Goal: Information Seeking & Learning: Learn about a topic

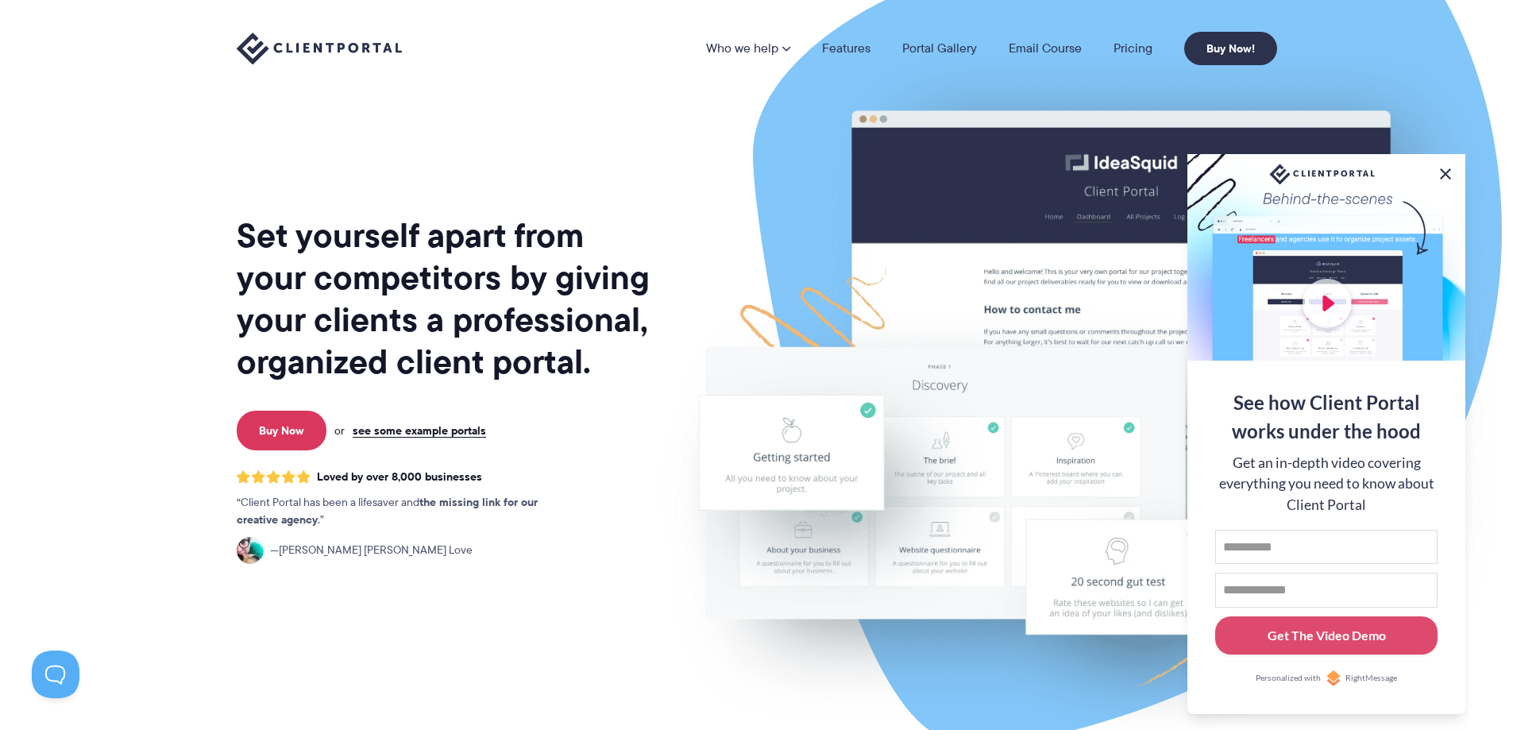
click at [1443, 171] on button at bounding box center [1445, 173] width 19 height 19
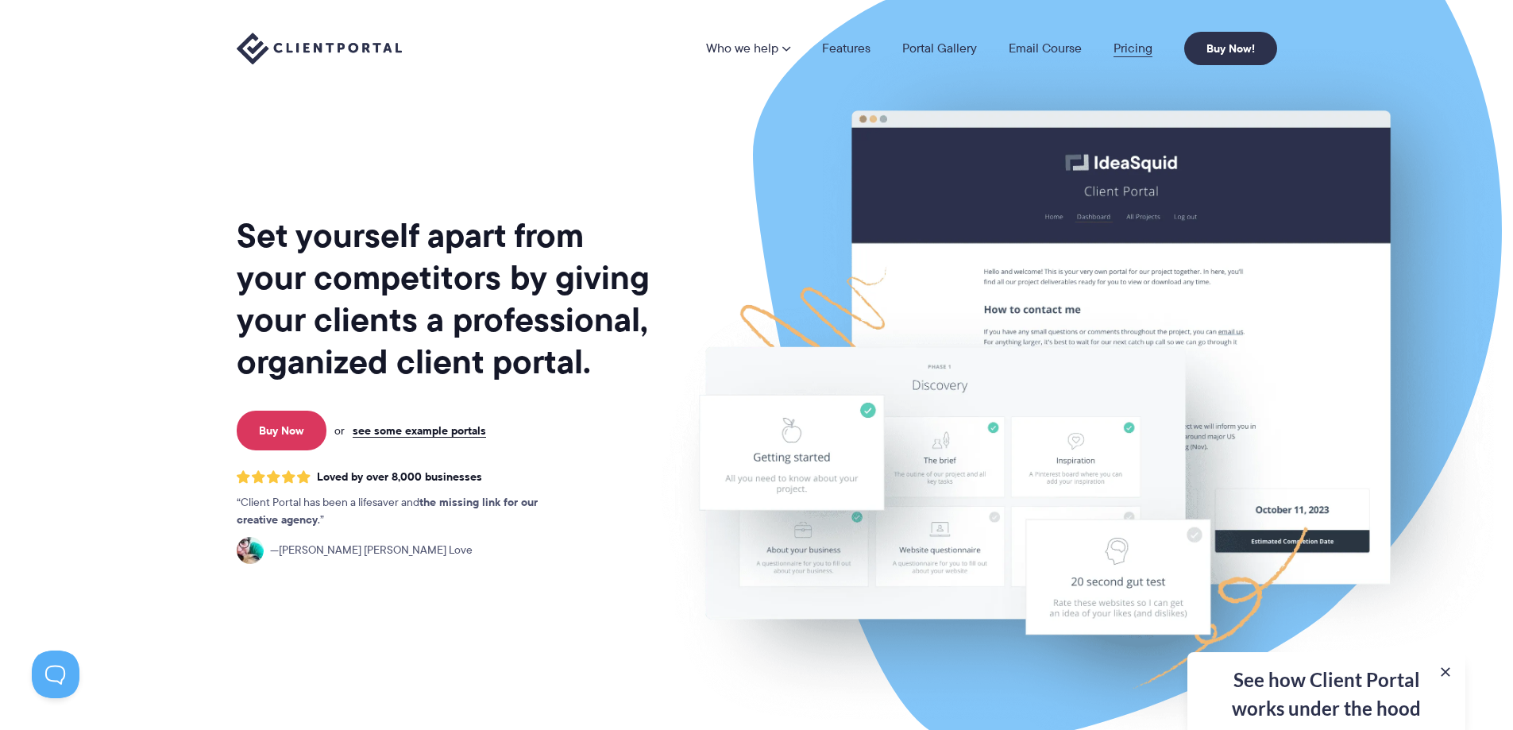
click at [1137, 48] on link "Pricing" at bounding box center [1133, 48] width 39 height 13
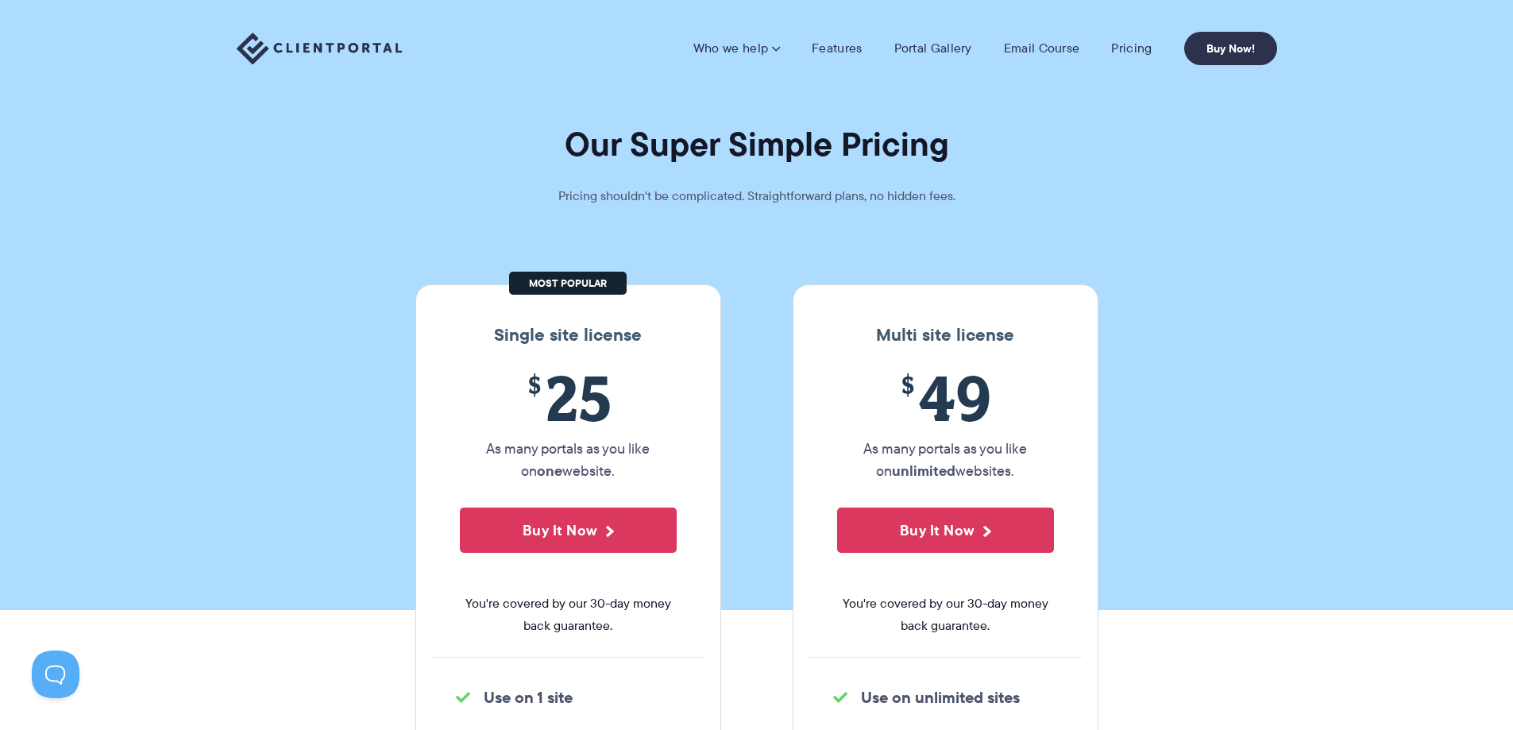
click at [288, 51] on img at bounding box center [319, 49] width 165 height 33
click at [310, 50] on img at bounding box center [319, 49] width 165 height 33
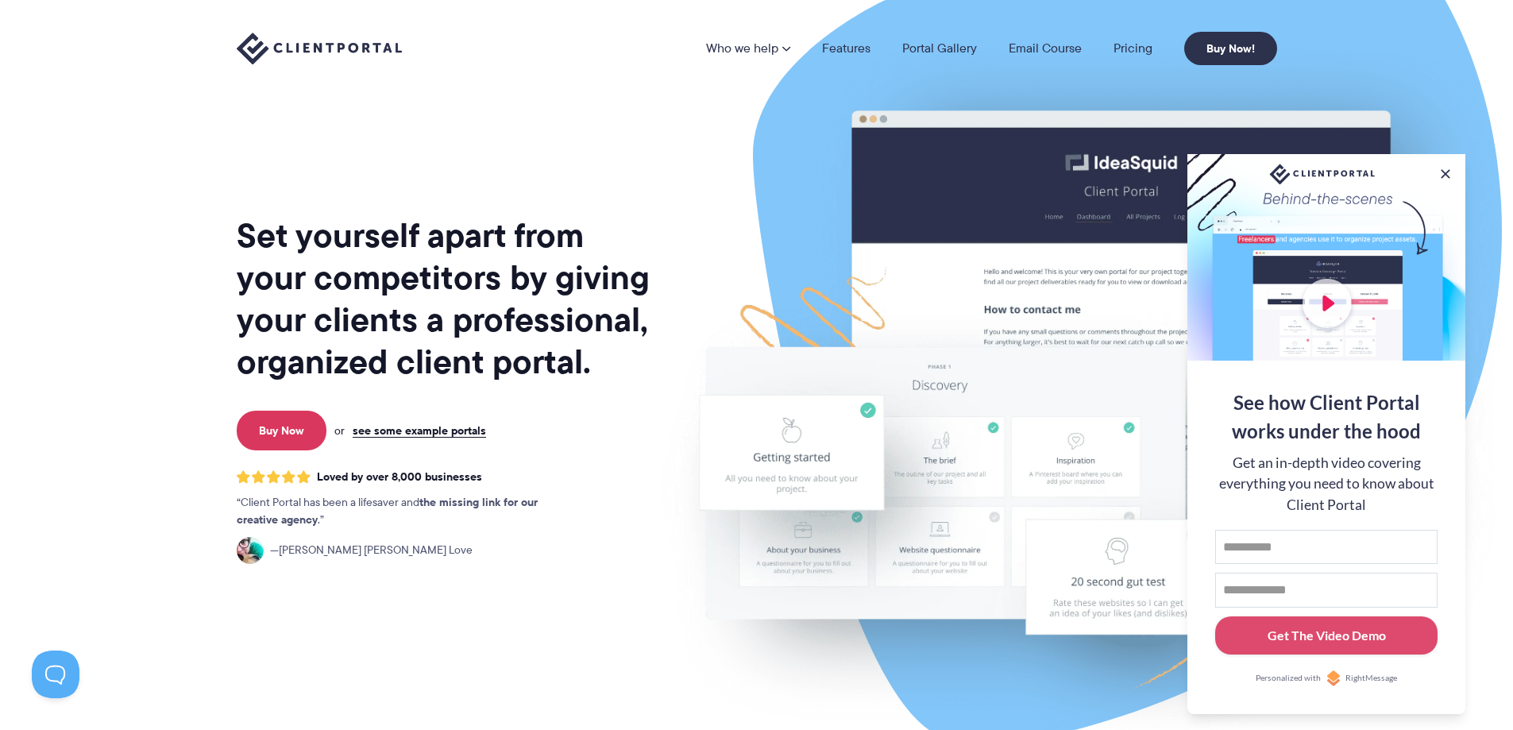
click at [1446, 176] on button at bounding box center [1446, 174] width 16 height 16
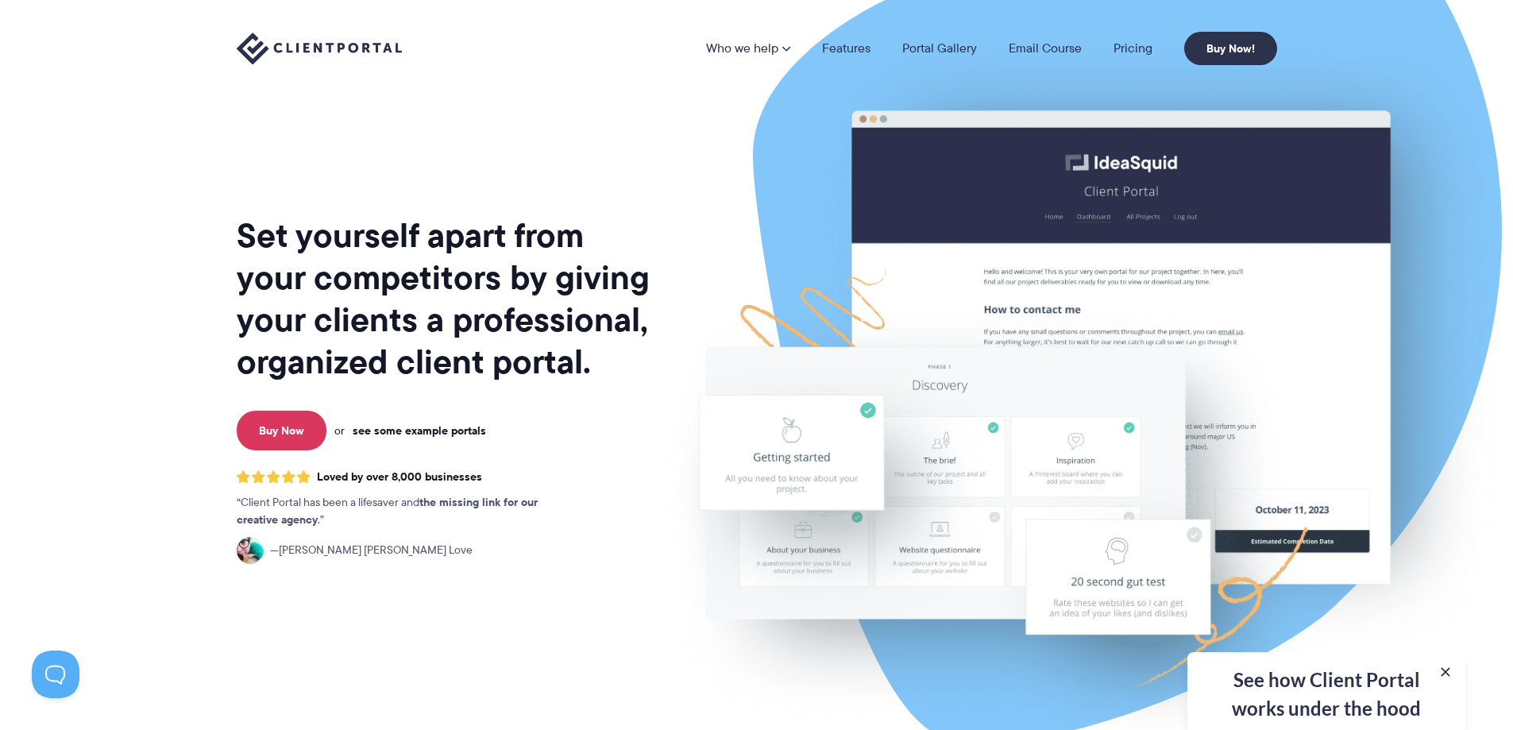
click at [394, 431] on link "see some example portals" at bounding box center [419, 430] width 133 height 14
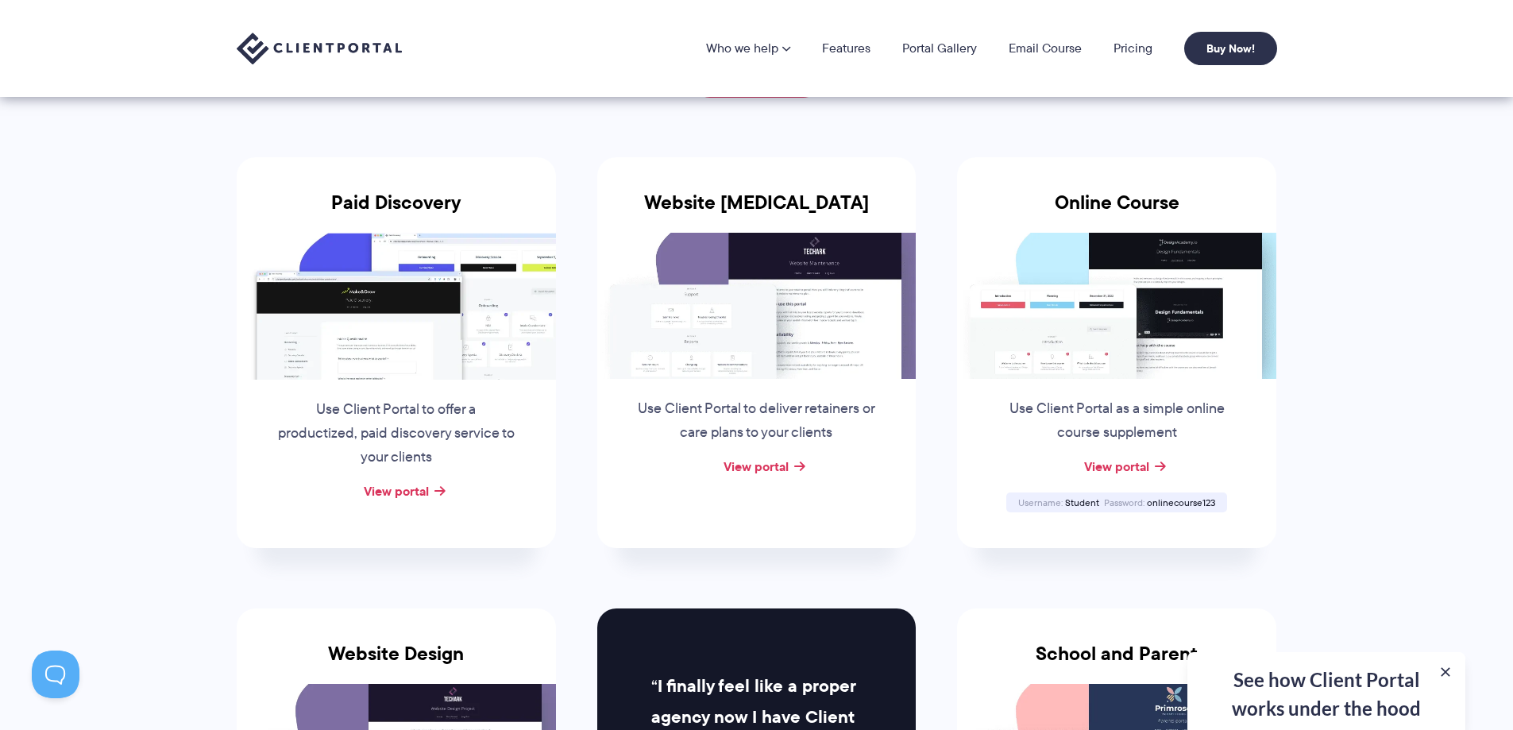
scroll to position [159, 0]
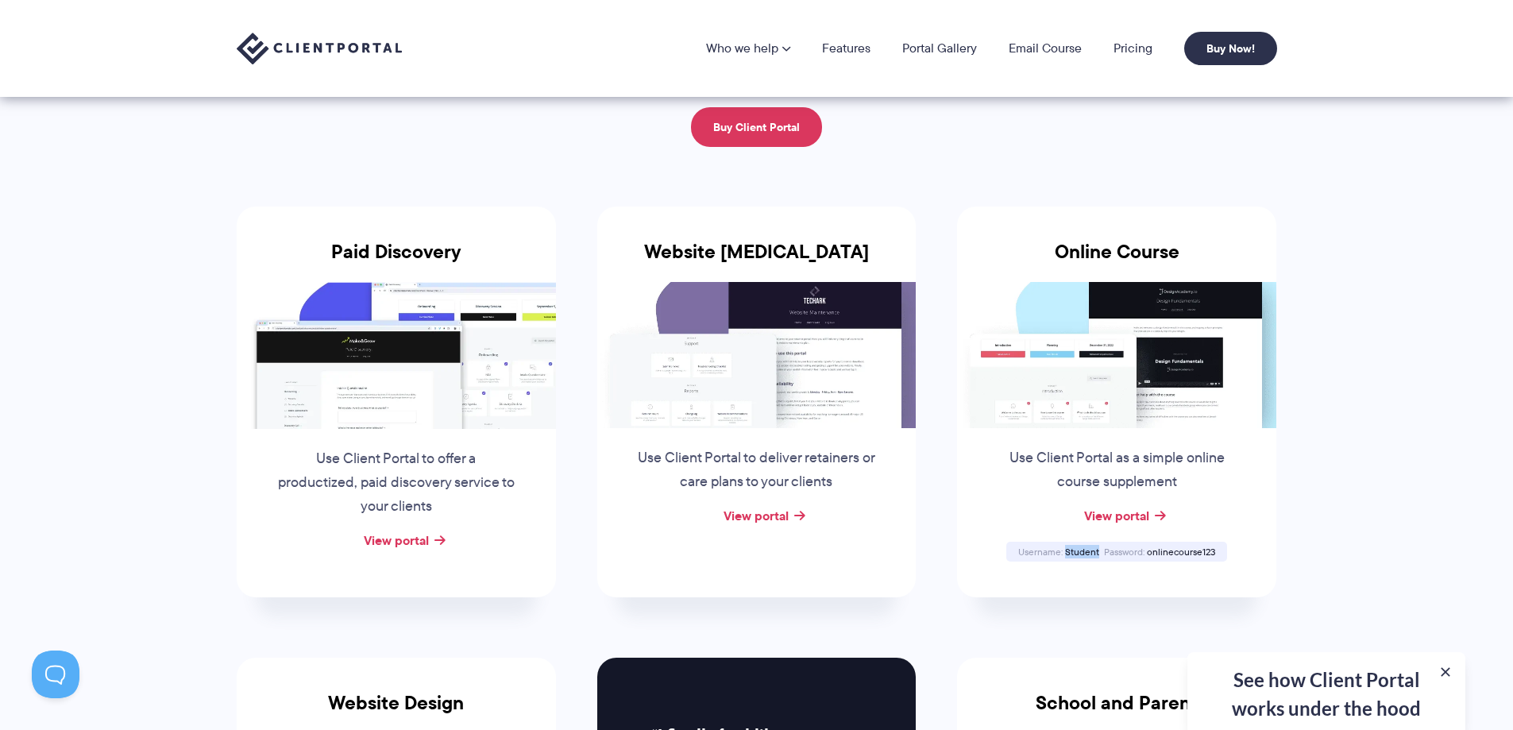
drag, startPoint x: 1098, startPoint y: 552, endPoint x: 1067, endPoint y: 554, distance: 31.9
click at [1067, 554] on span "Student" at bounding box center [1082, 552] width 34 height 14
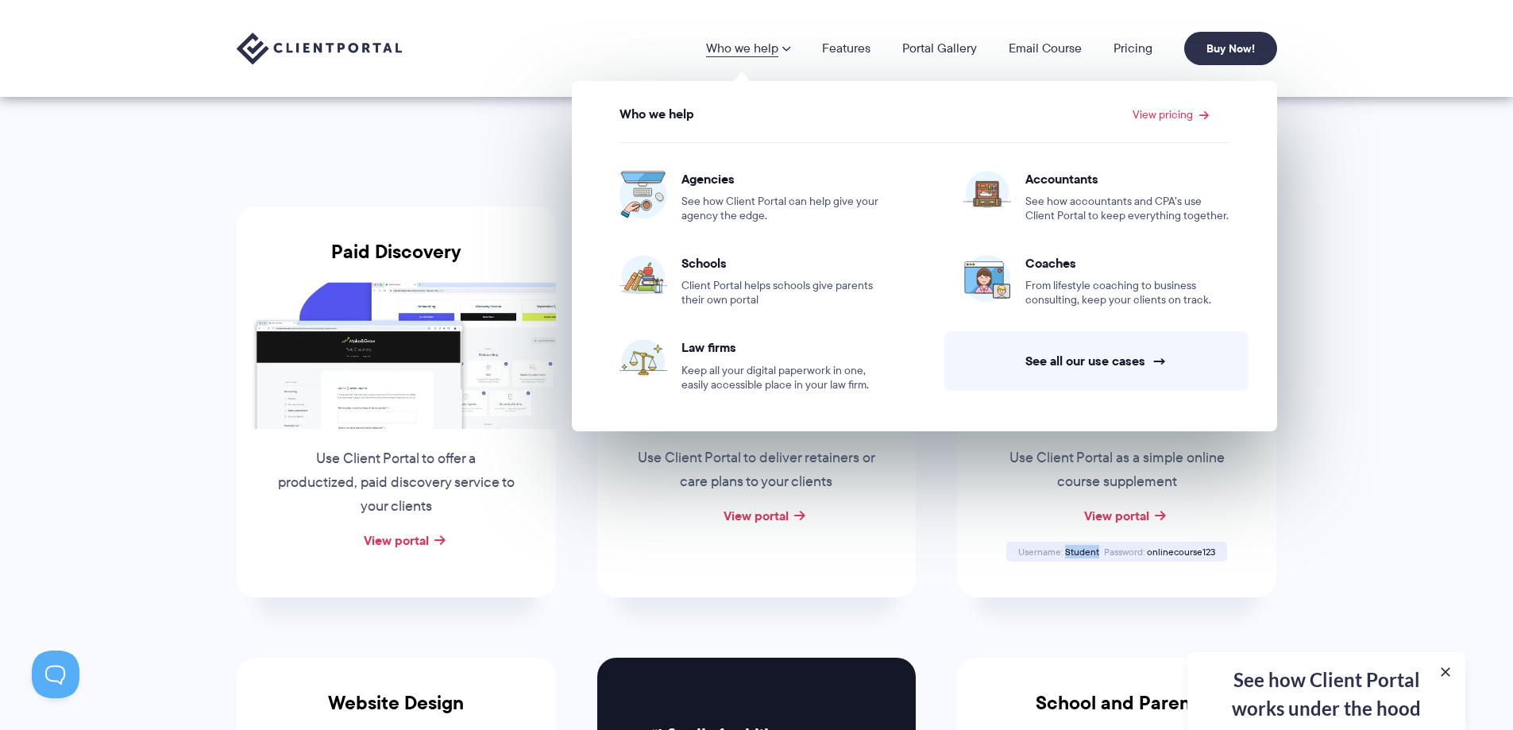
copy span "Student"
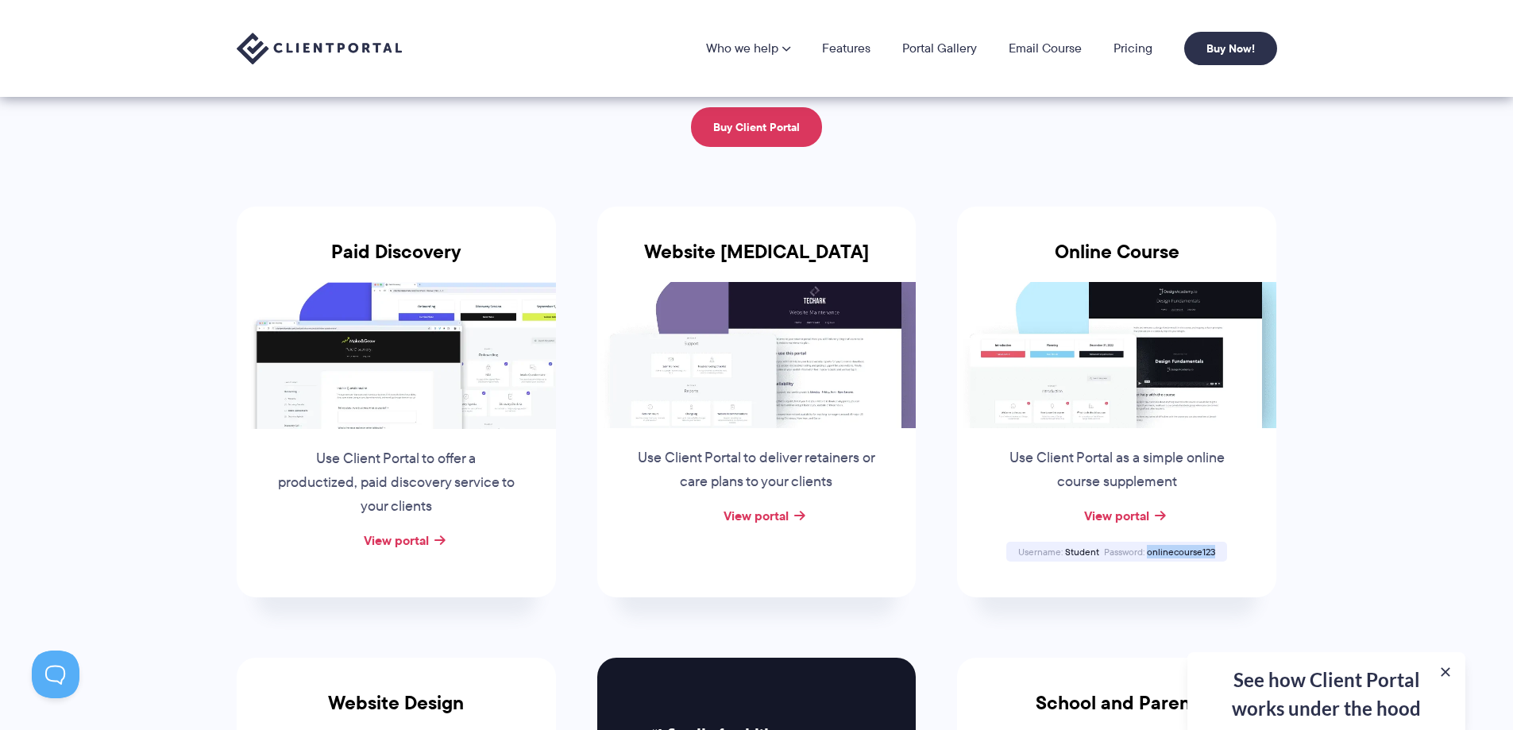
drag, startPoint x: 1149, startPoint y: 554, endPoint x: 1213, endPoint y: 550, distance: 63.7
click at [1213, 550] on span "onlinecourse123" at bounding box center [1181, 552] width 68 height 14
copy span "onlinecourse123"
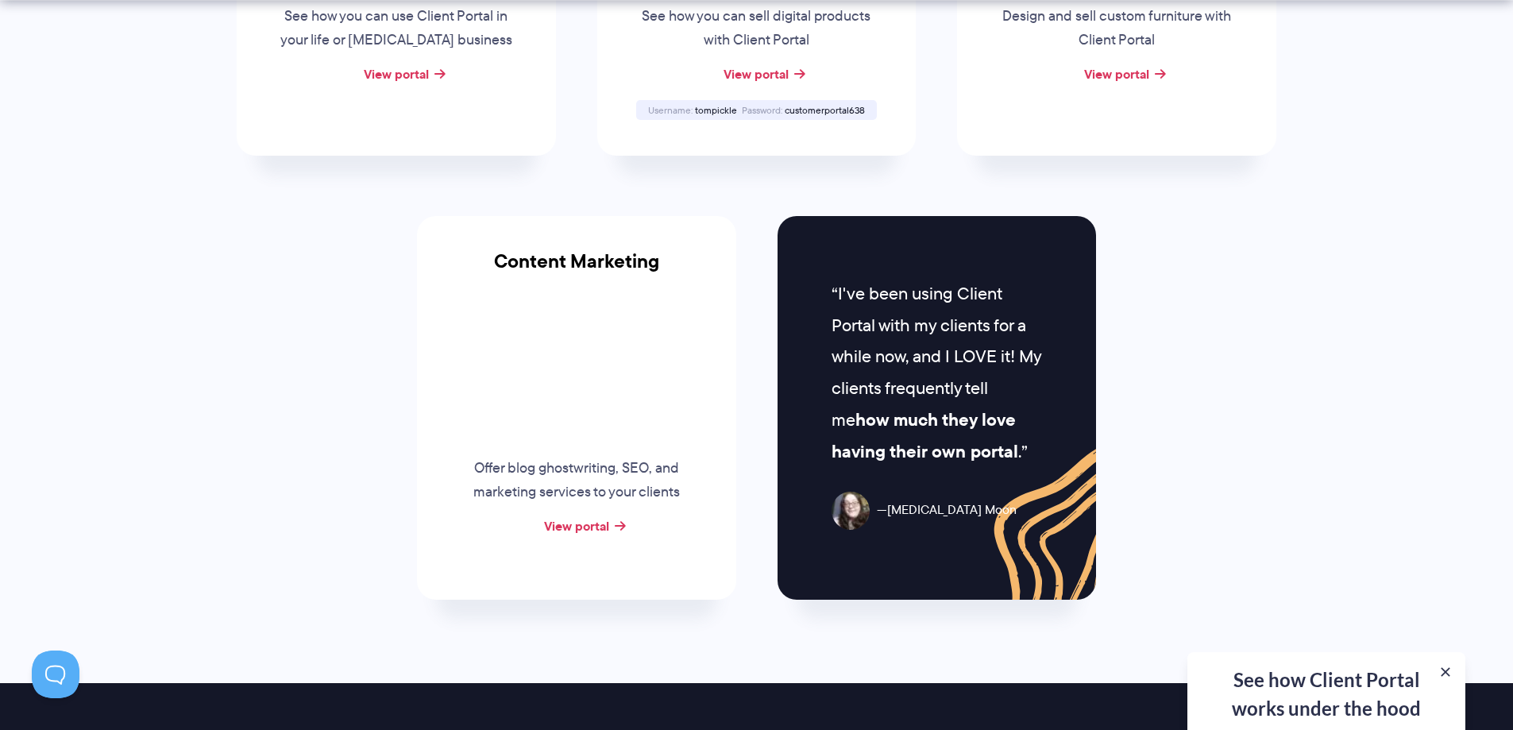
scroll to position [1509, 0]
